Goal: Information Seeking & Learning: Learn about a topic

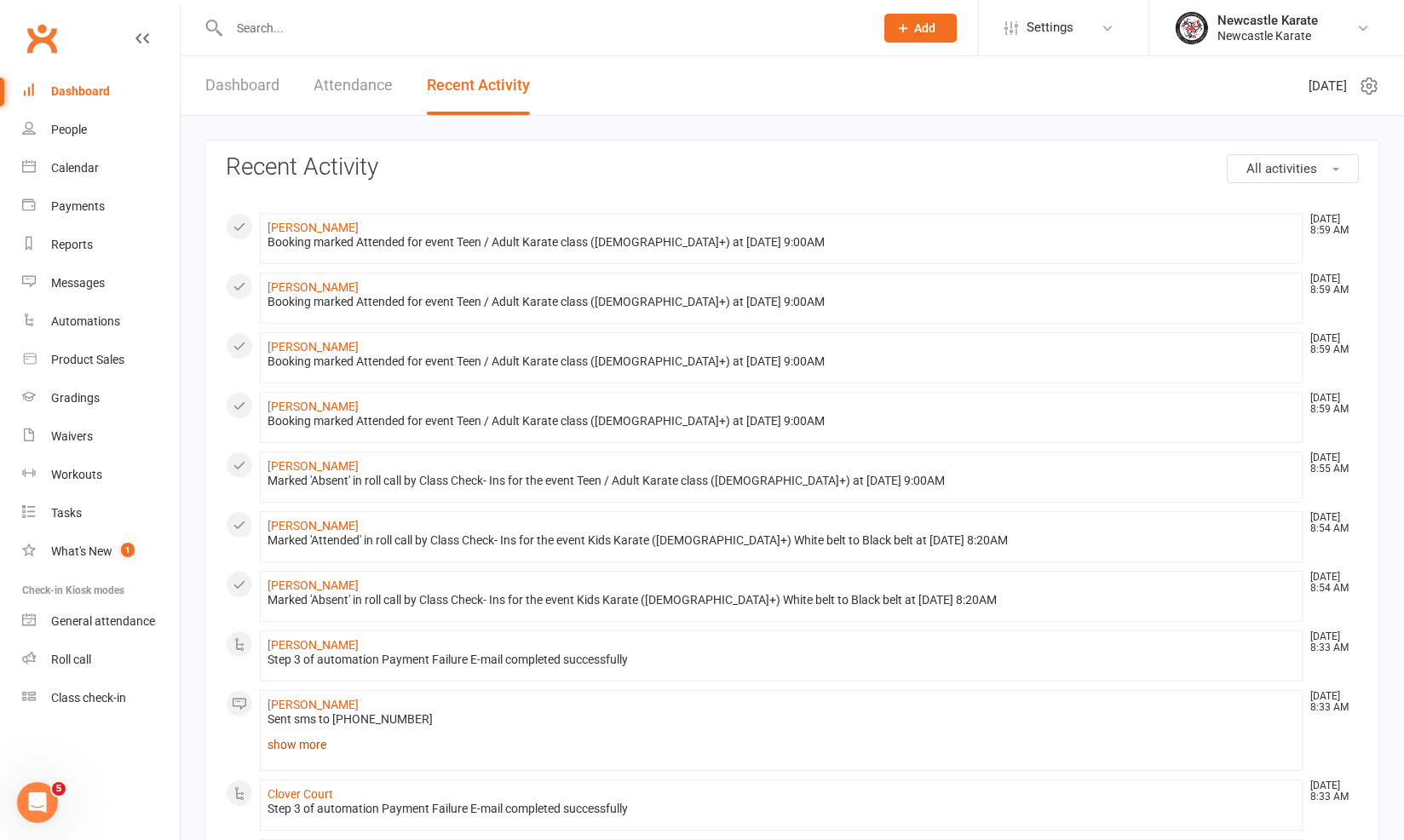
click at [284, 744] on link "show more" at bounding box center [781, 744] width 1027 height 24
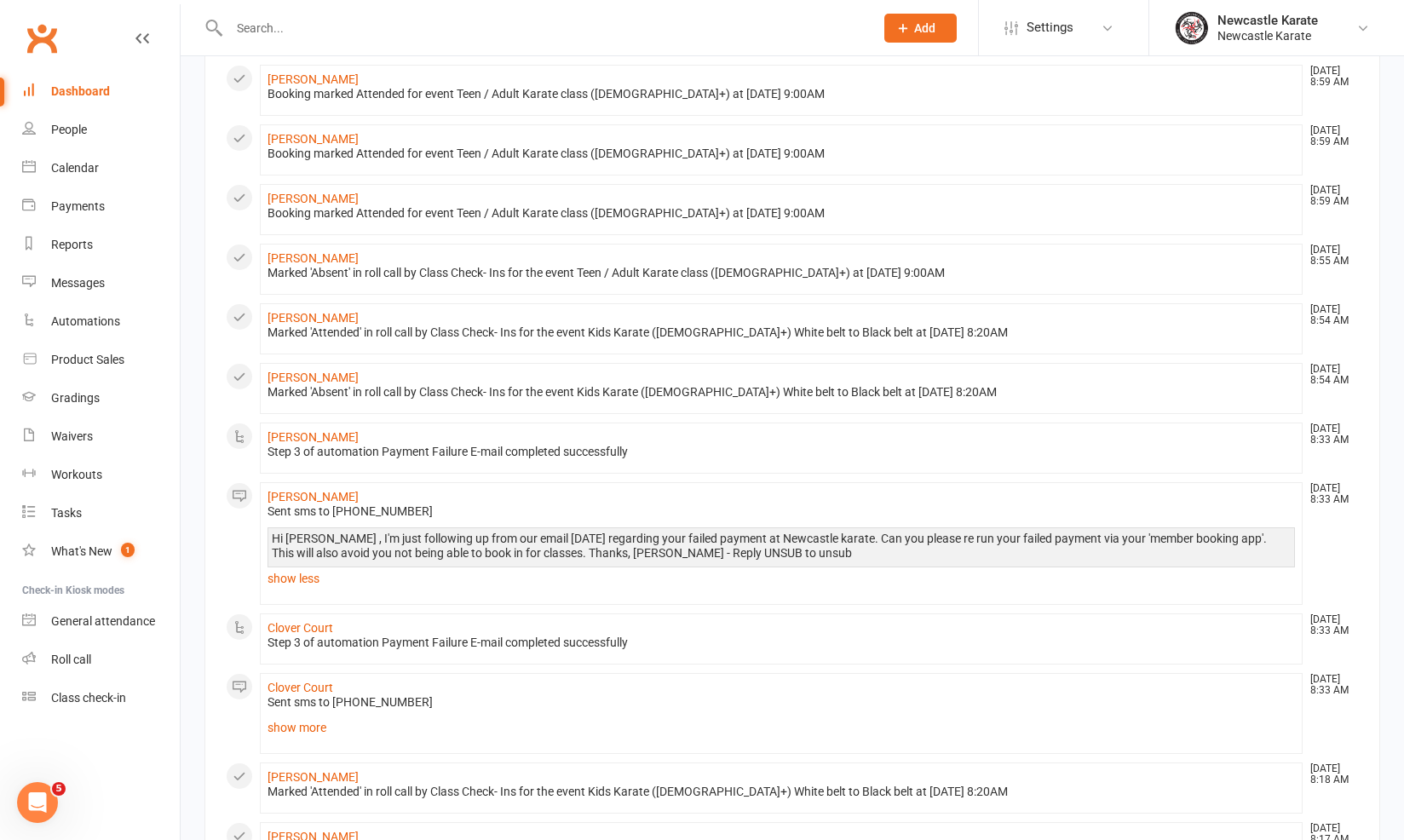
scroll to position [285, 0]
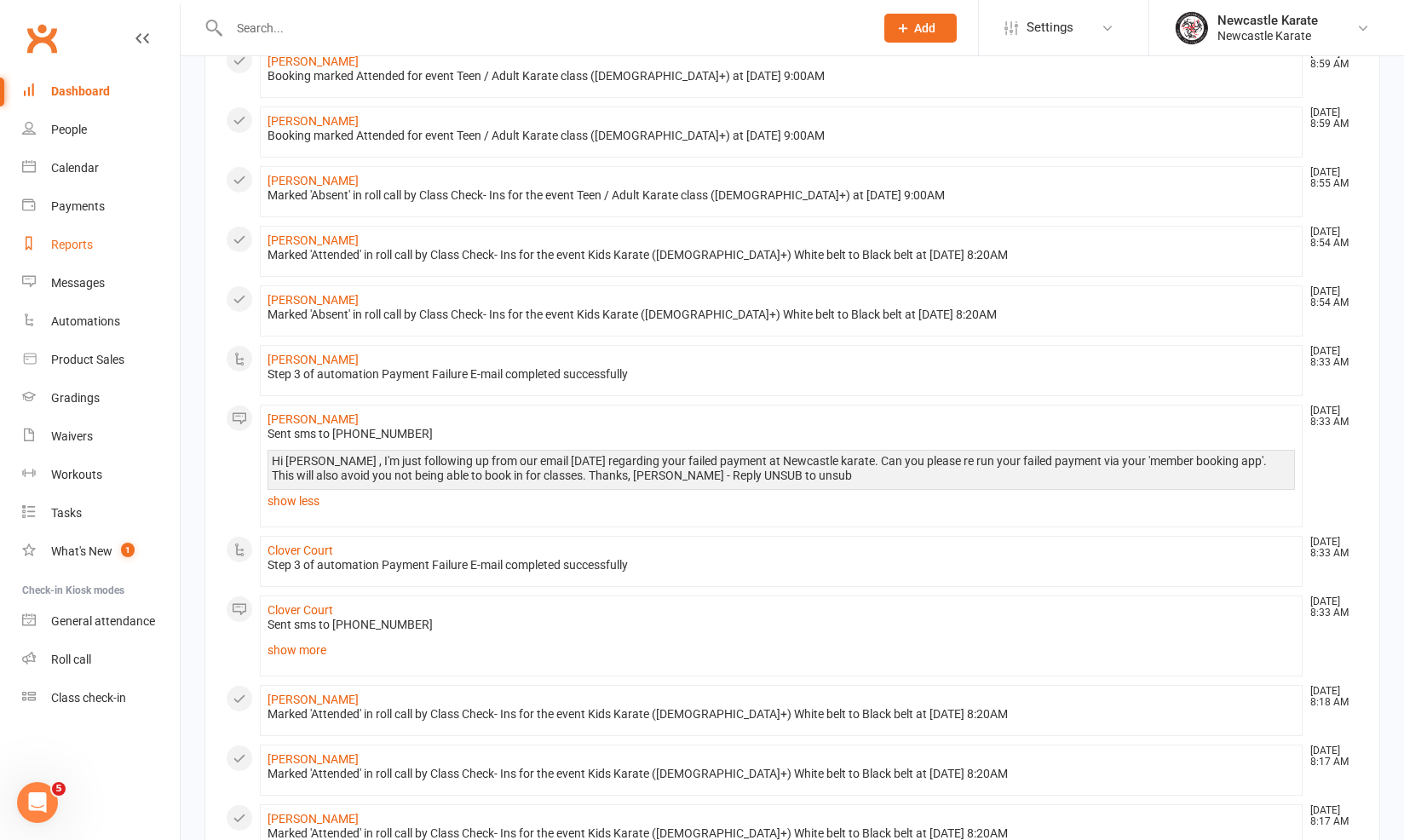
click at [91, 229] on link "Reports" at bounding box center [101, 244] width 158 height 38
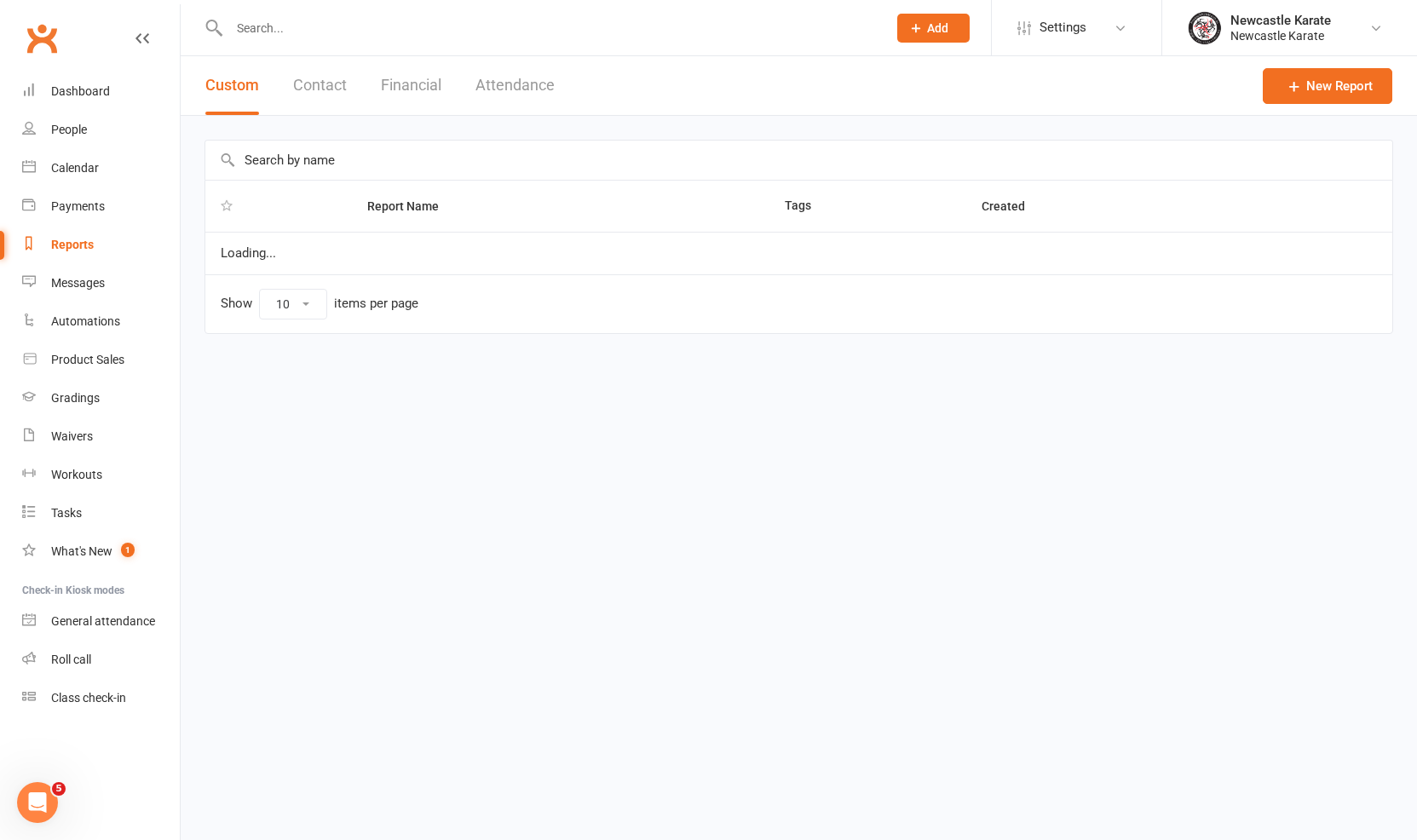
select select "25"
click at [427, 67] on button "Financial" at bounding box center [411, 86] width 61 height 59
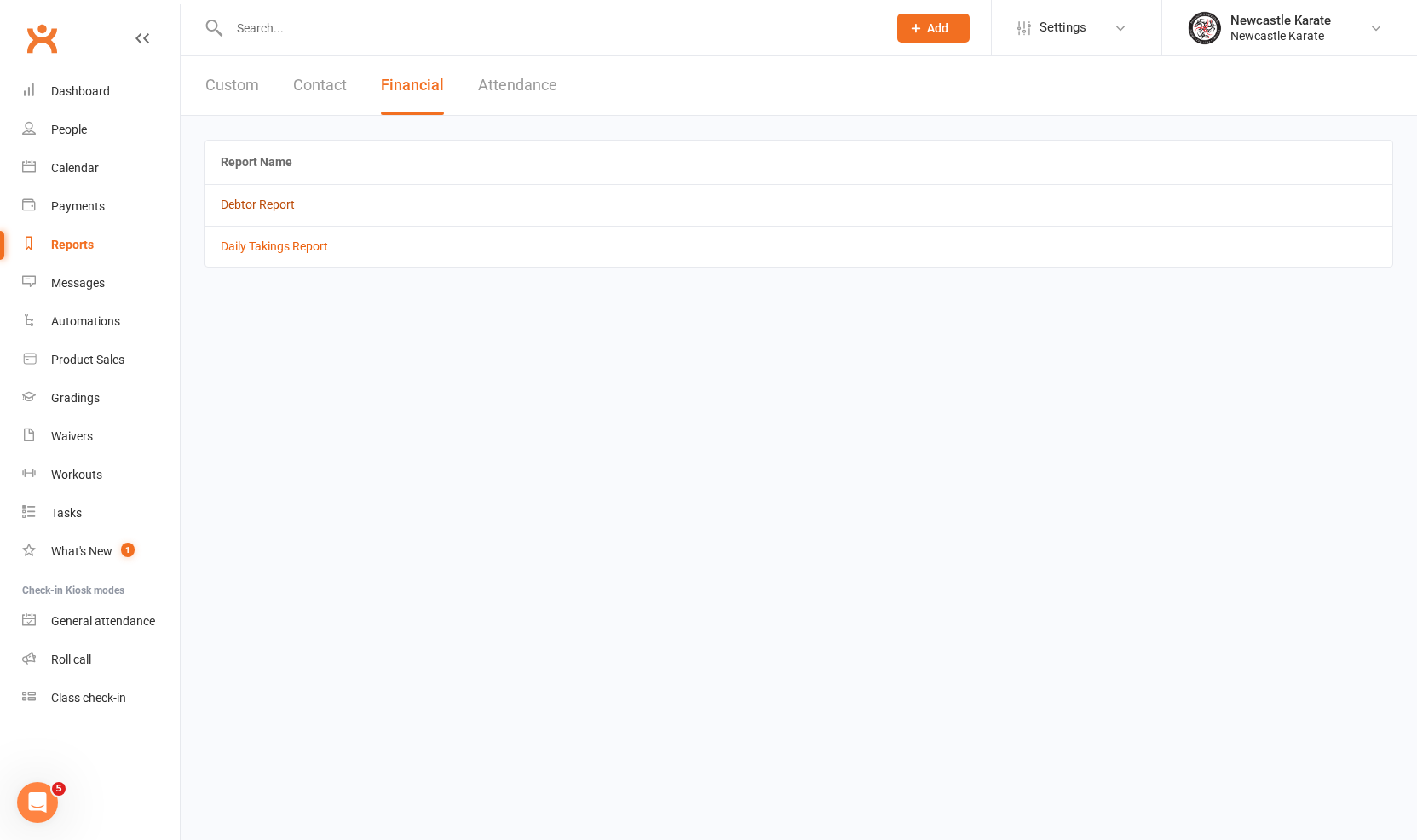
click at [289, 200] on link "Debtor Report" at bounding box center [258, 204] width 74 height 13
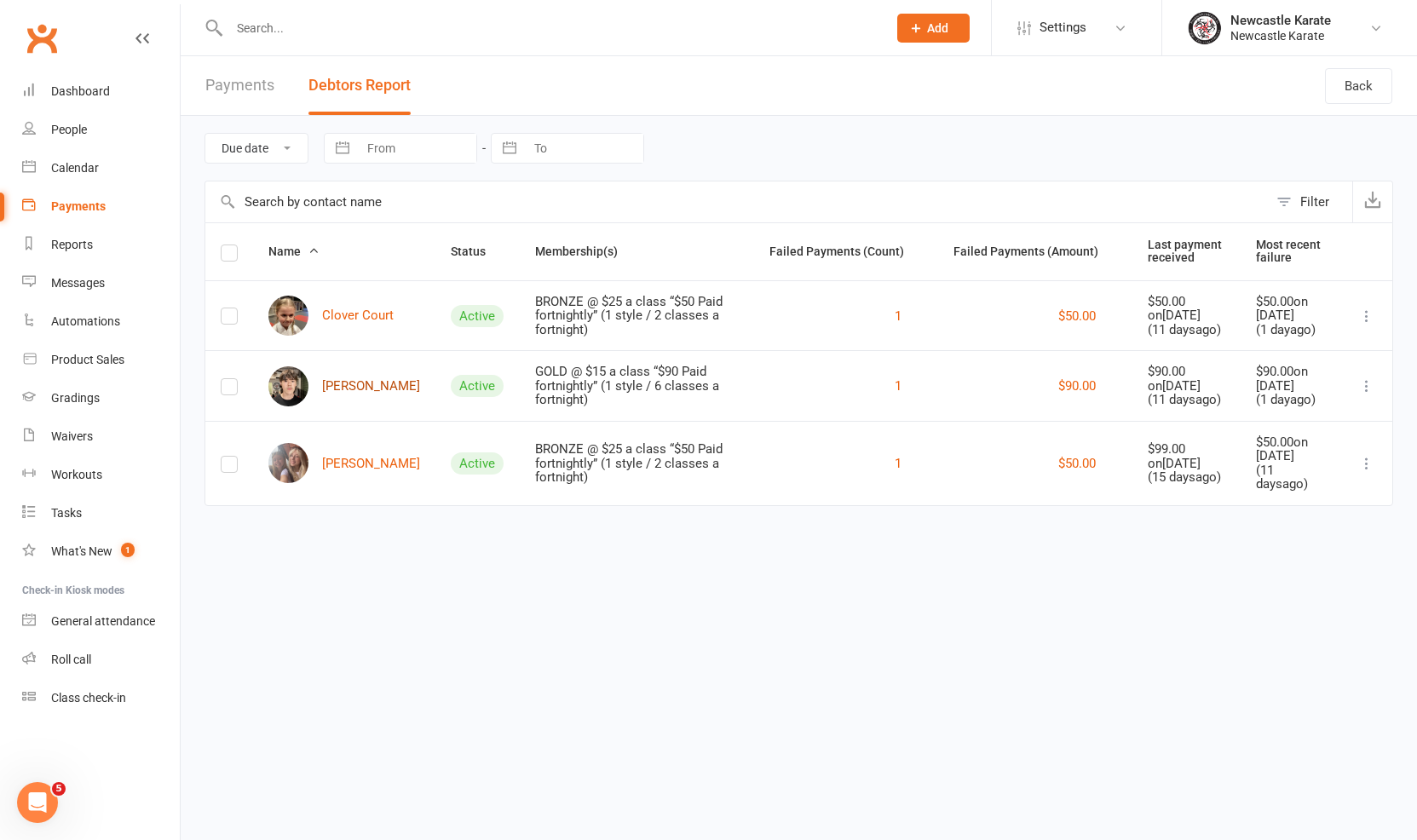
click at [342, 407] on link "[PERSON_NAME]" at bounding box center [344, 386] width 152 height 40
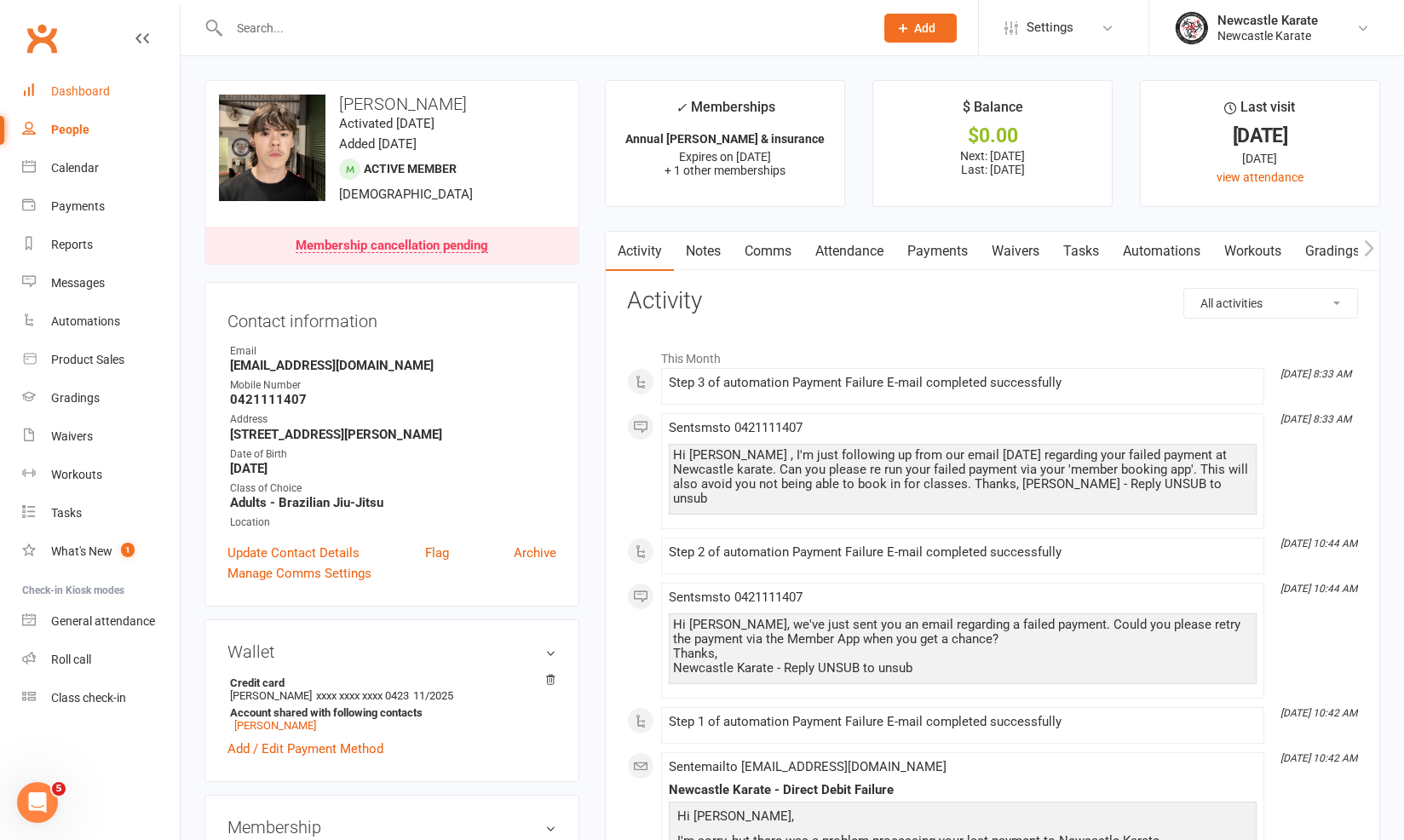
click at [123, 96] on link "Dashboard" at bounding box center [101, 91] width 158 height 38
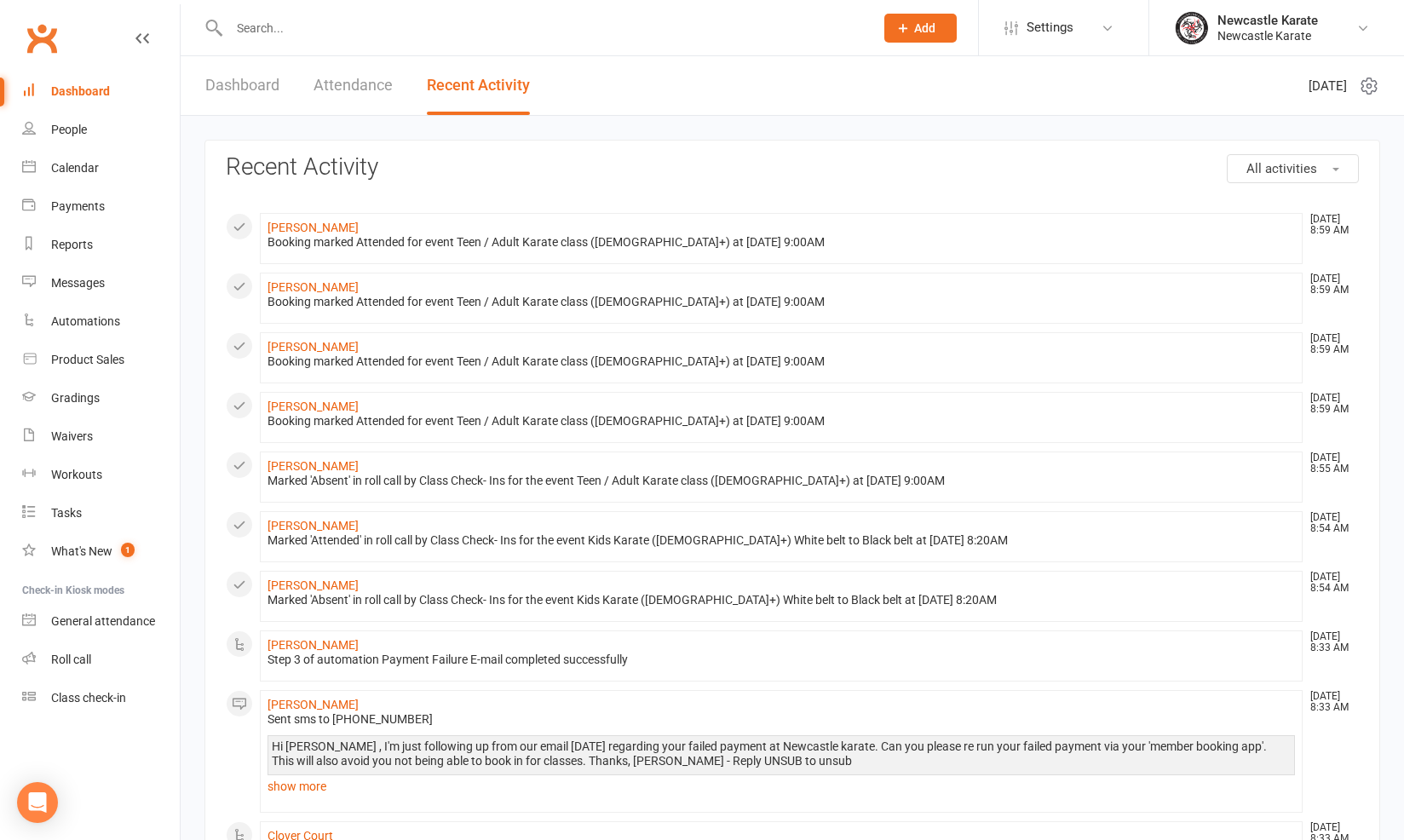
click at [257, 92] on link "Dashboard" at bounding box center [243, 86] width 74 height 59
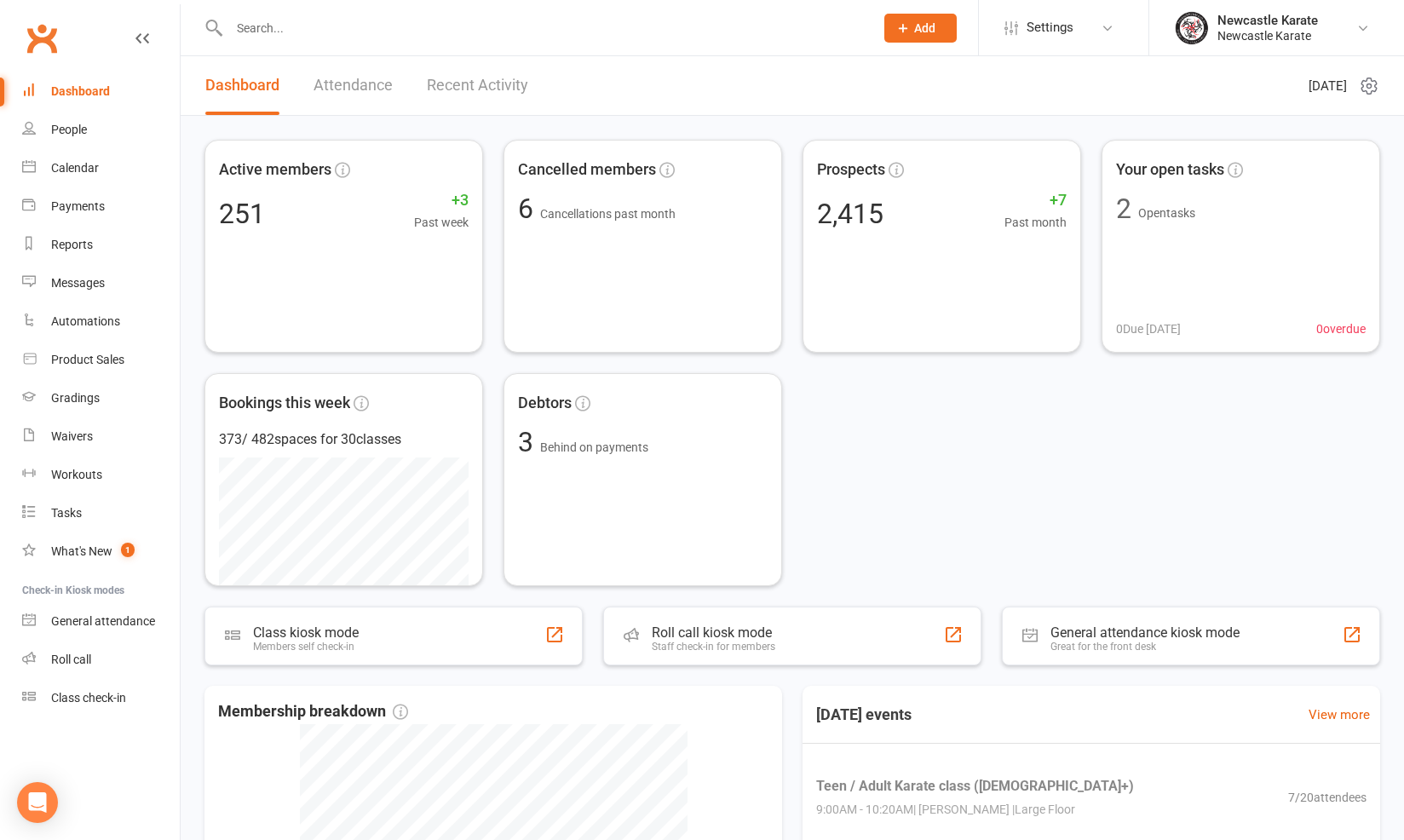
click at [268, 78] on link "Dashboard" at bounding box center [243, 86] width 74 height 59
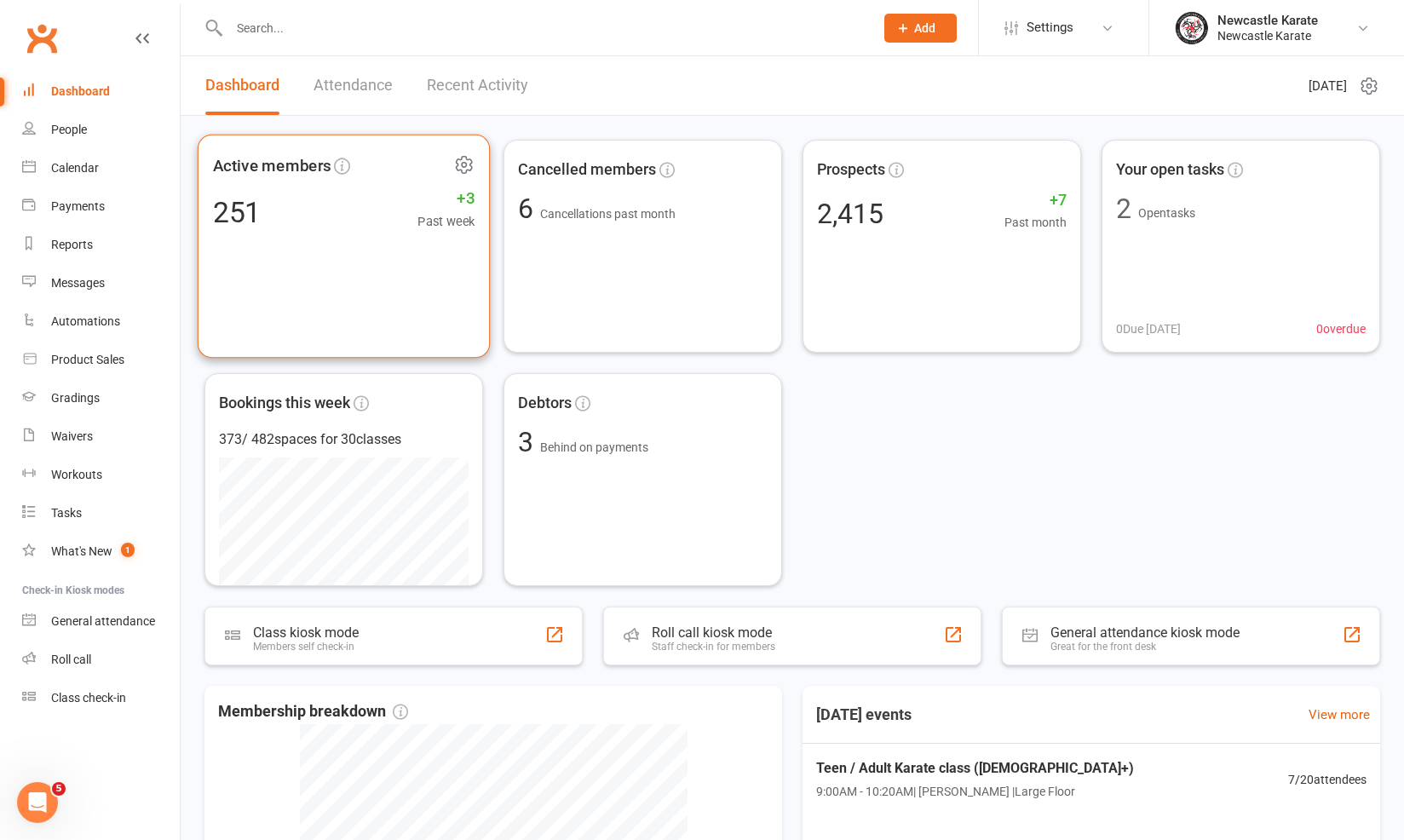
click at [376, 273] on div "Active members 251 +3 Past week" at bounding box center [343, 247] width 292 height 224
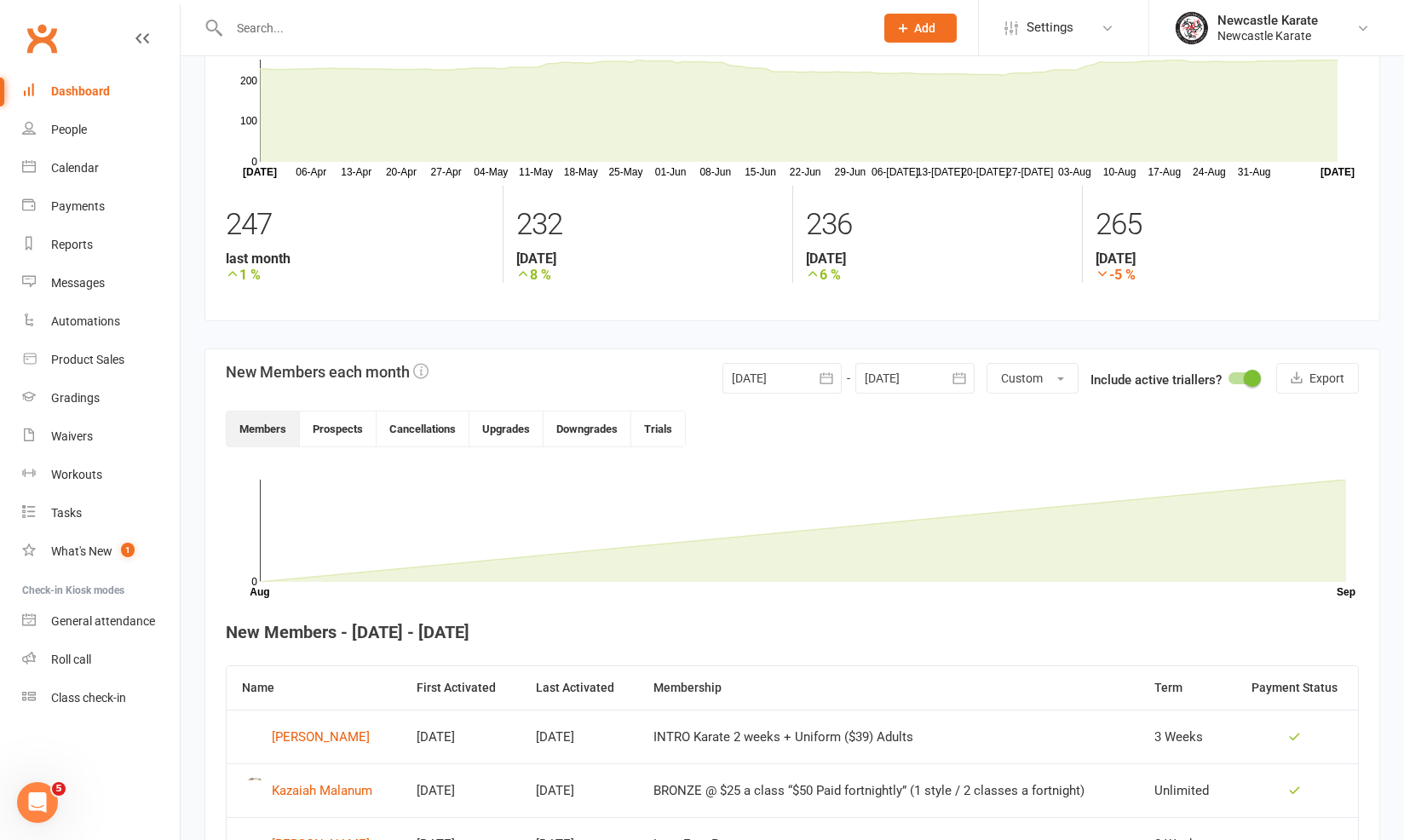
scroll to position [251, 0]
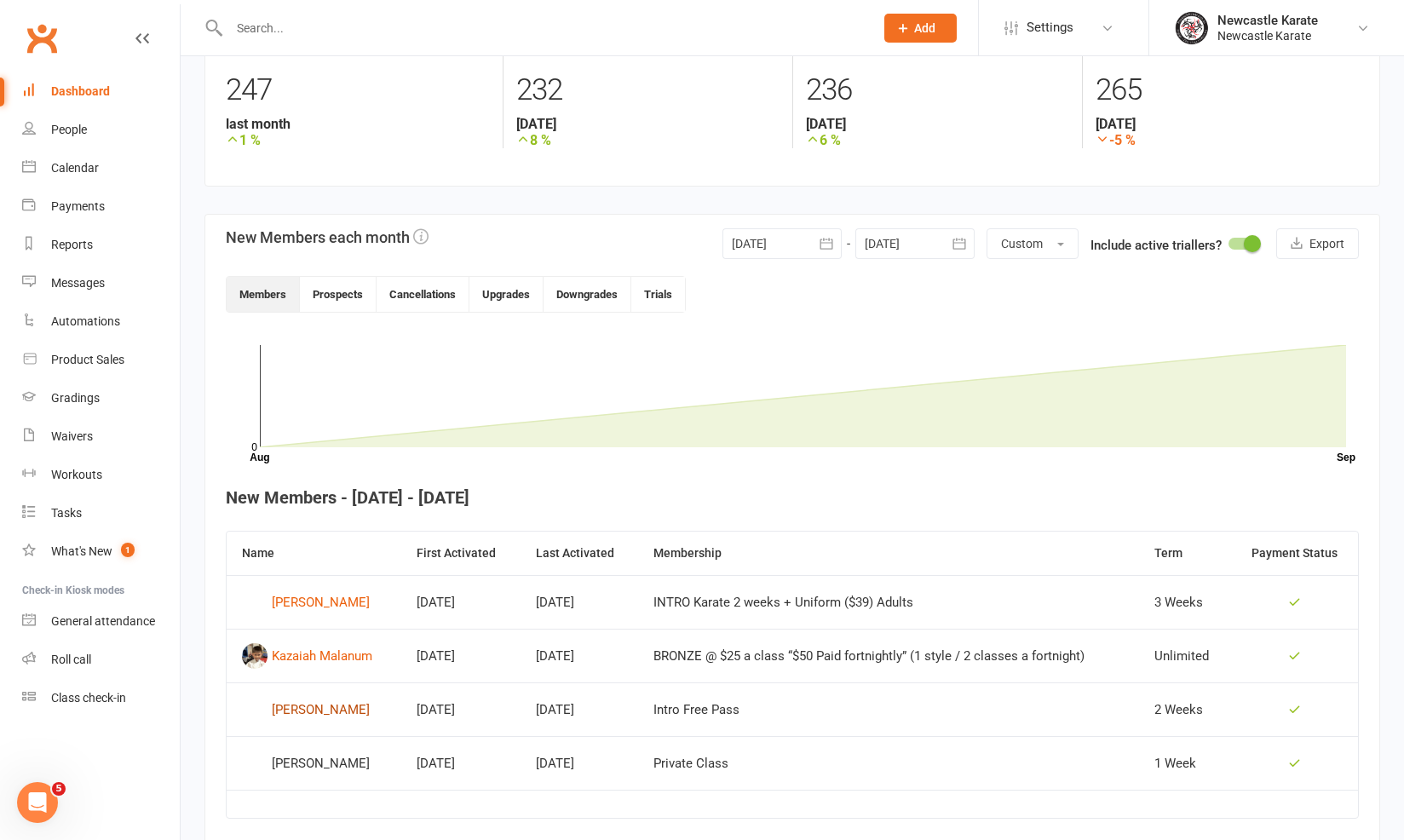
click at [283, 722] on div "[PERSON_NAME]" at bounding box center [320, 709] width 98 height 26
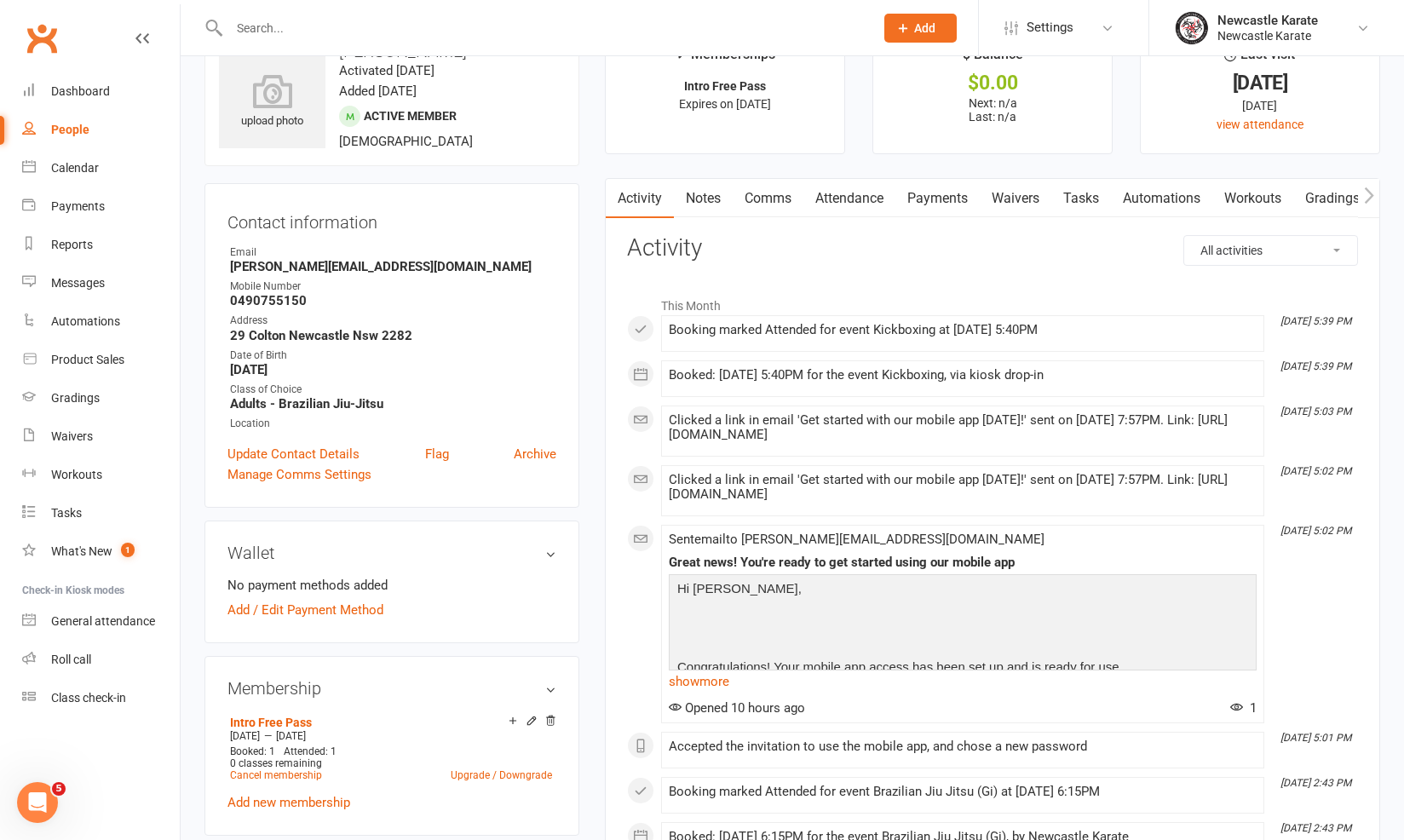
scroll to position [26, 0]
